Goal: Task Accomplishment & Management: Use online tool/utility

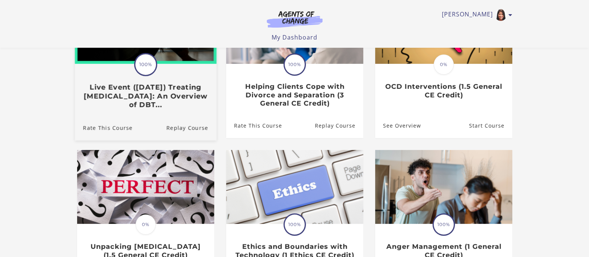
click at [136, 88] on h3 "Live Event ([DATE]) Treating [MEDICAL_DATA]: An Overview of DBT..." at bounding box center [145, 96] width 125 height 26
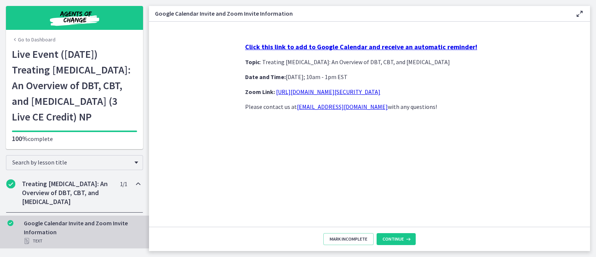
click at [325, 93] on link "https://us02web.zoom.us/j/85845271607?pwd=aTkx6u1HwK5ErGDRgavMk0POmwi4Vi.1" at bounding box center [328, 91] width 104 height 7
